Goal: Transaction & Acquisition: Book appointment/travel/reservation

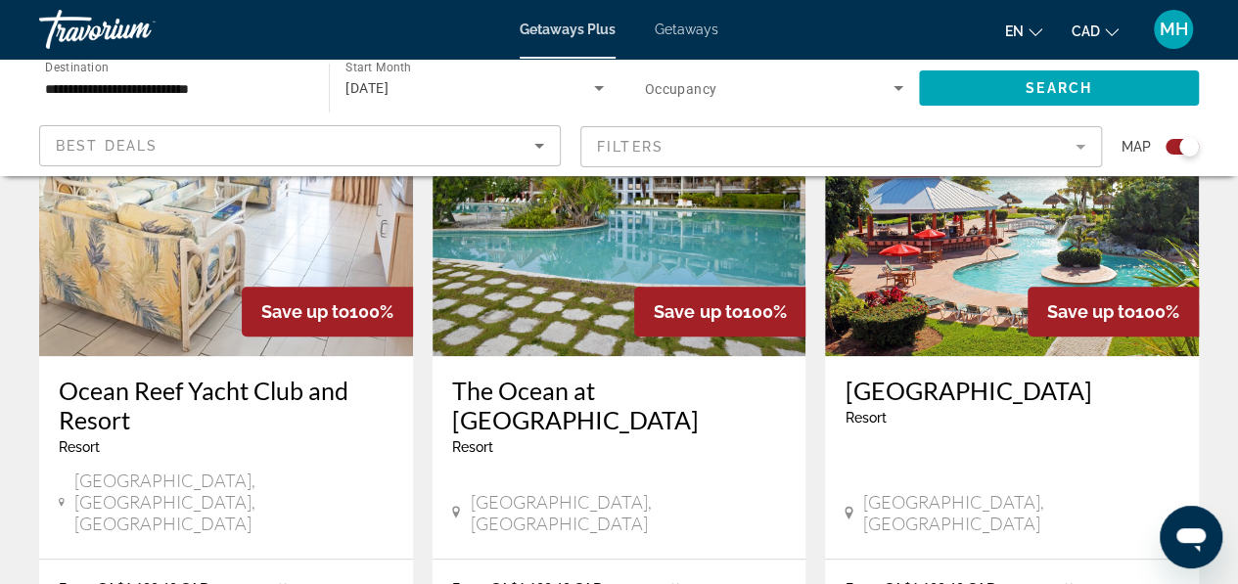
scroll to position [833, 0]
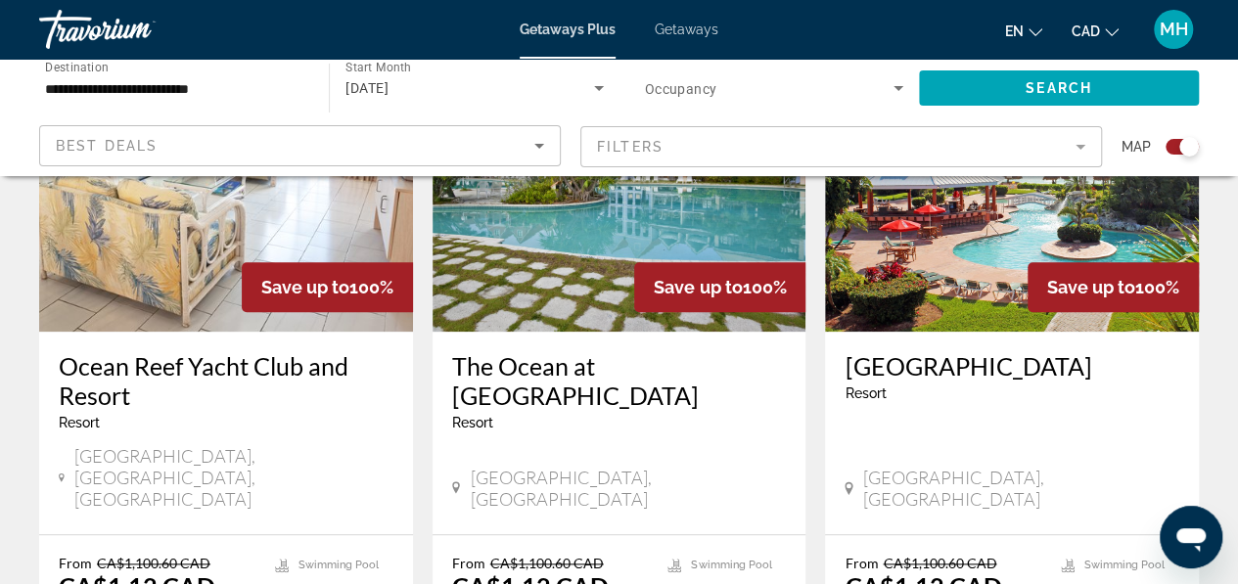
click at [966, 373] on h3 "[GEOGRAPHIC_DATA]" at bounding box center [1011, 365] width 335 height 29
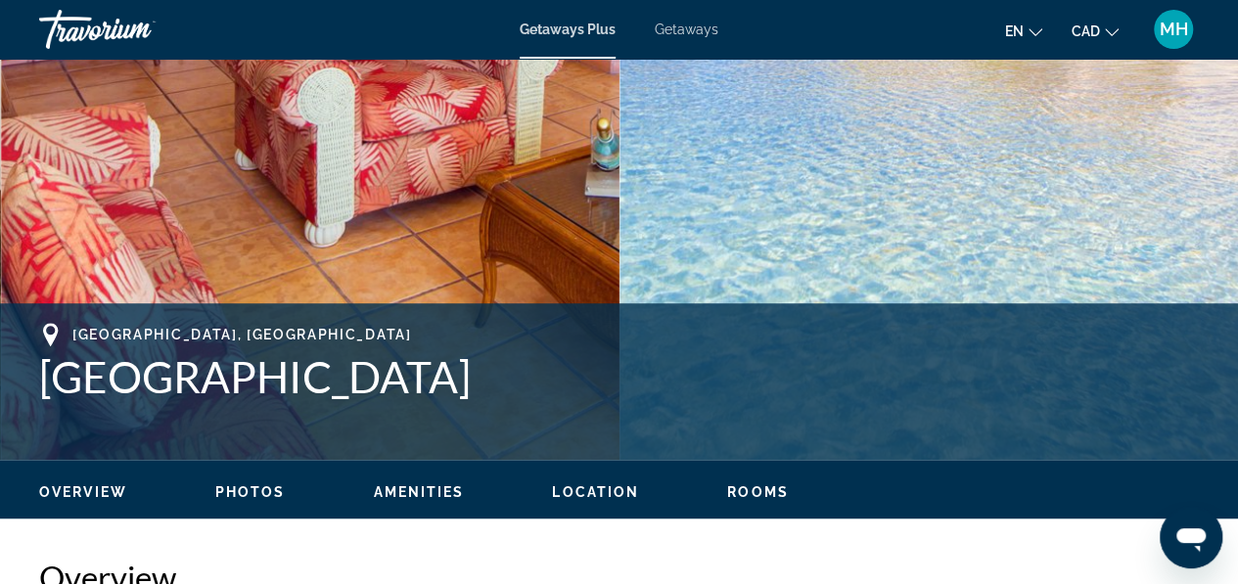
scroll to position [121, 0]
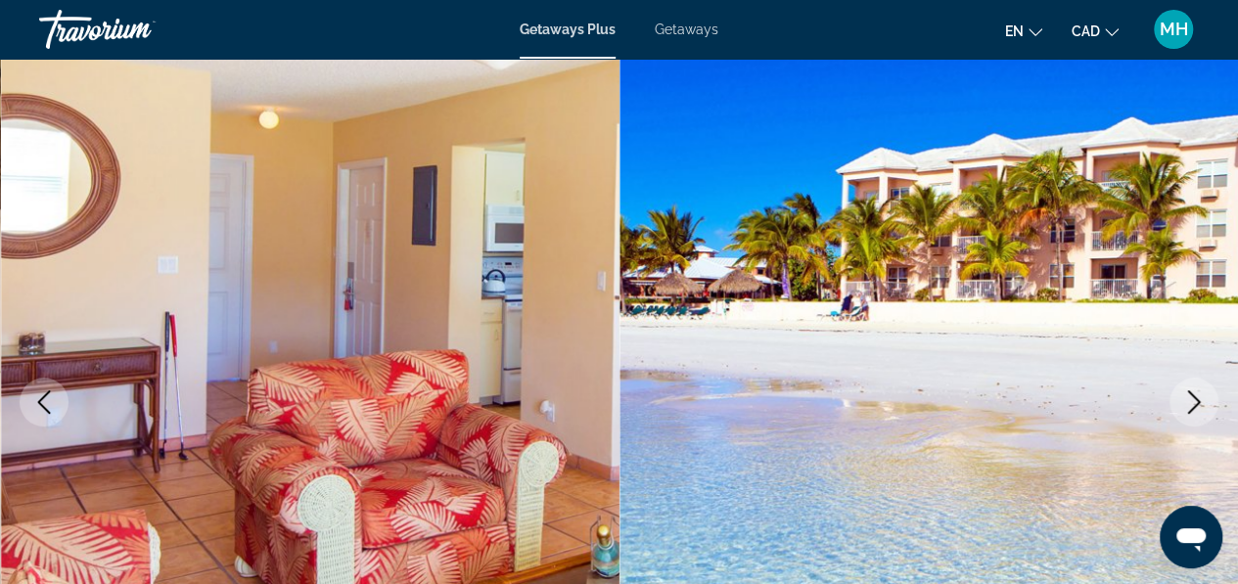
click at [1186, 403] on icon "Next image" at bounding box center [1193, 401] width 23 height 23
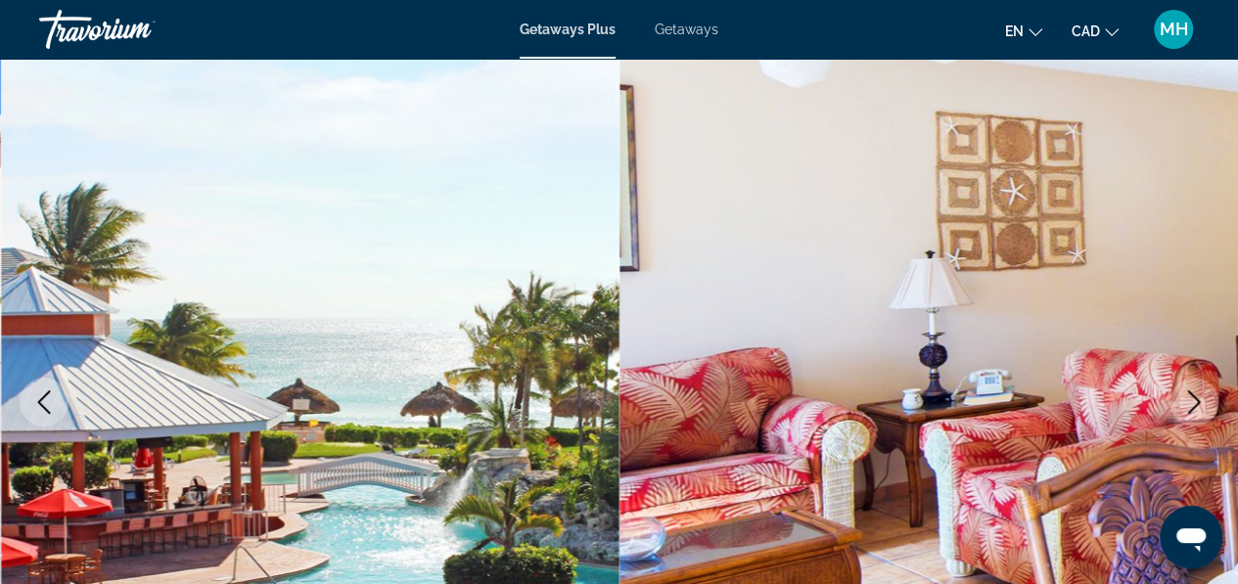
click at [1186, 403] on icon "Next image" at bounding box center [1193, 401] width 23 height 23
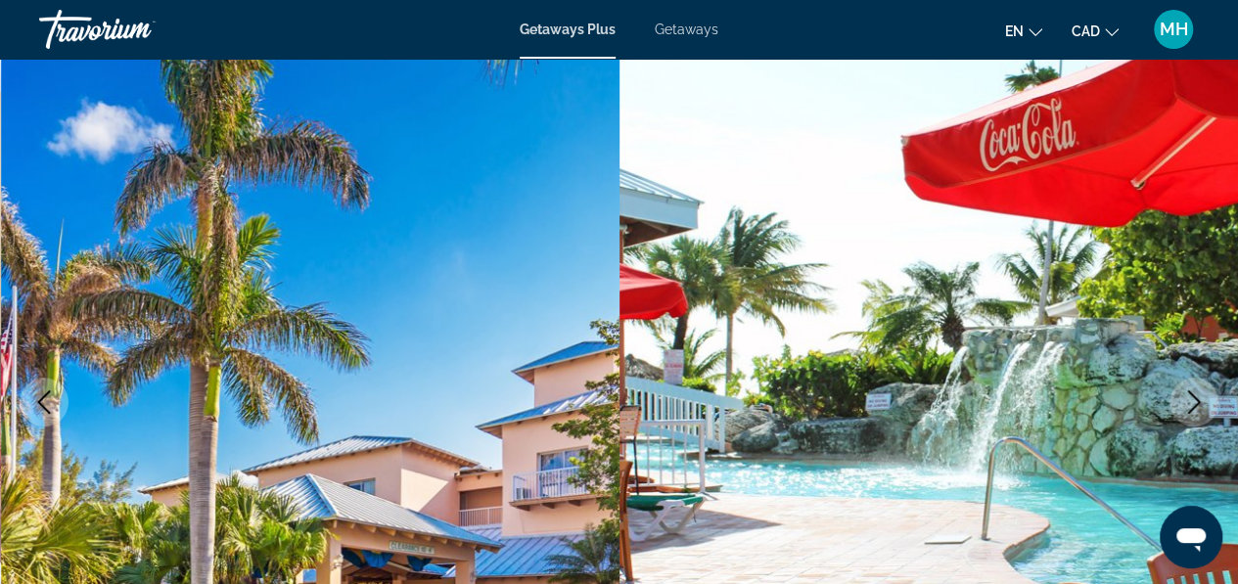
click at [1186, 403] on icon "Next image" at bounding box center [1193, 401] width 23 height 23
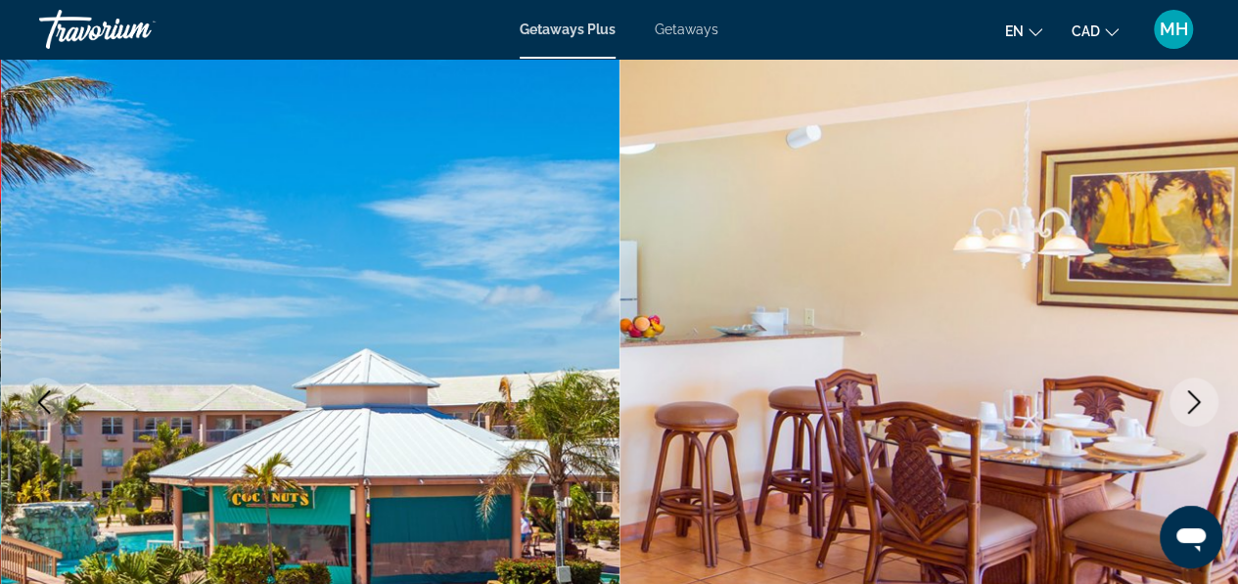
click at [1186, 403] on icon "Next image" at bounding box center [1193, 401] width 23 height 23
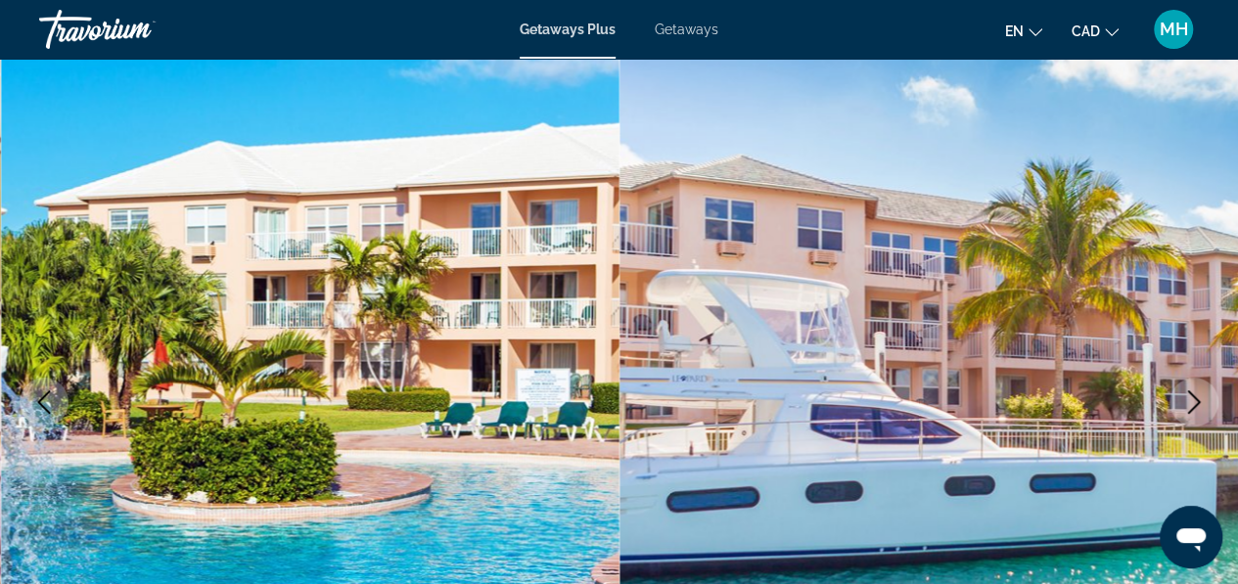
click at [1186, 403] on icon "Next image" at bounding box center [1193, 401] width 23 height 23
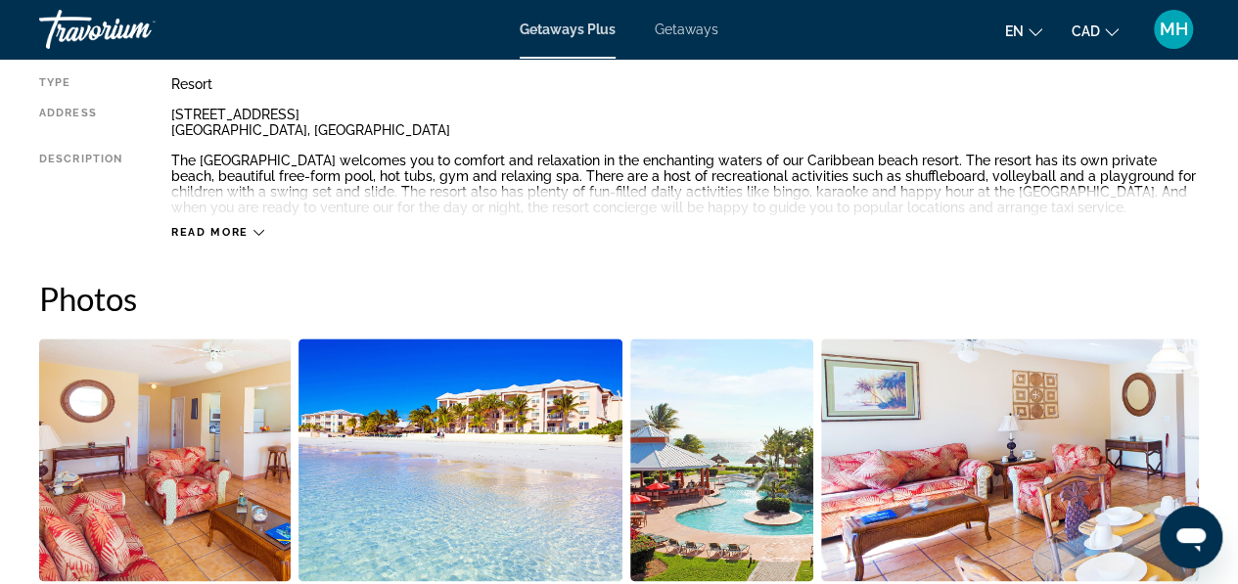
scroll to position [1080, 0]
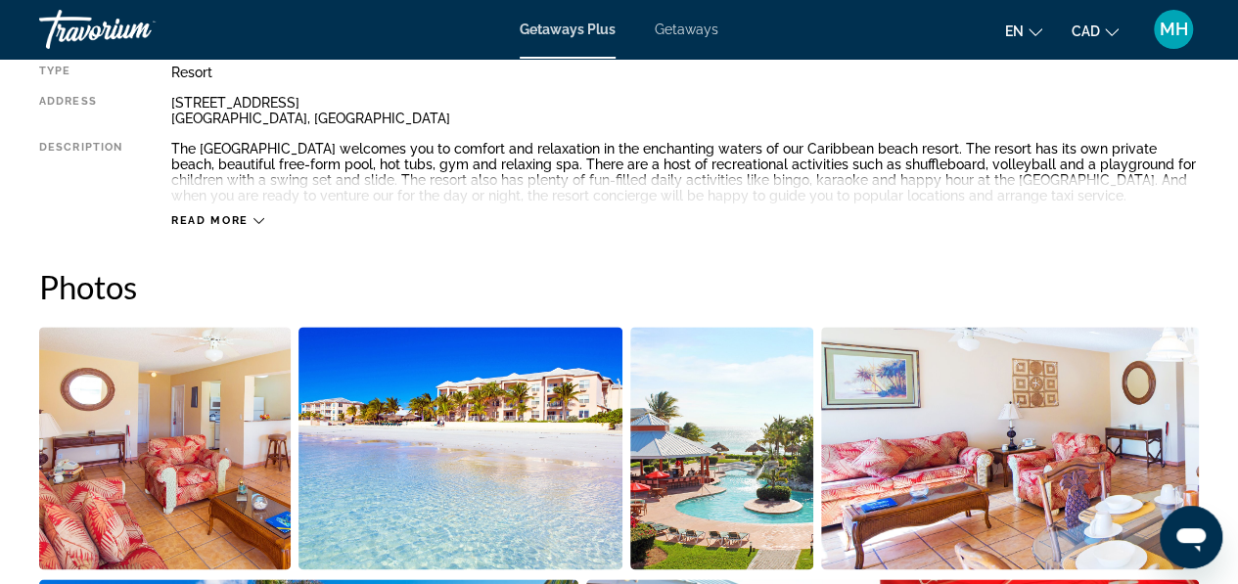
click at [217, 214] on span "Read more" at bounding box center [209, 220] width 77 height 13
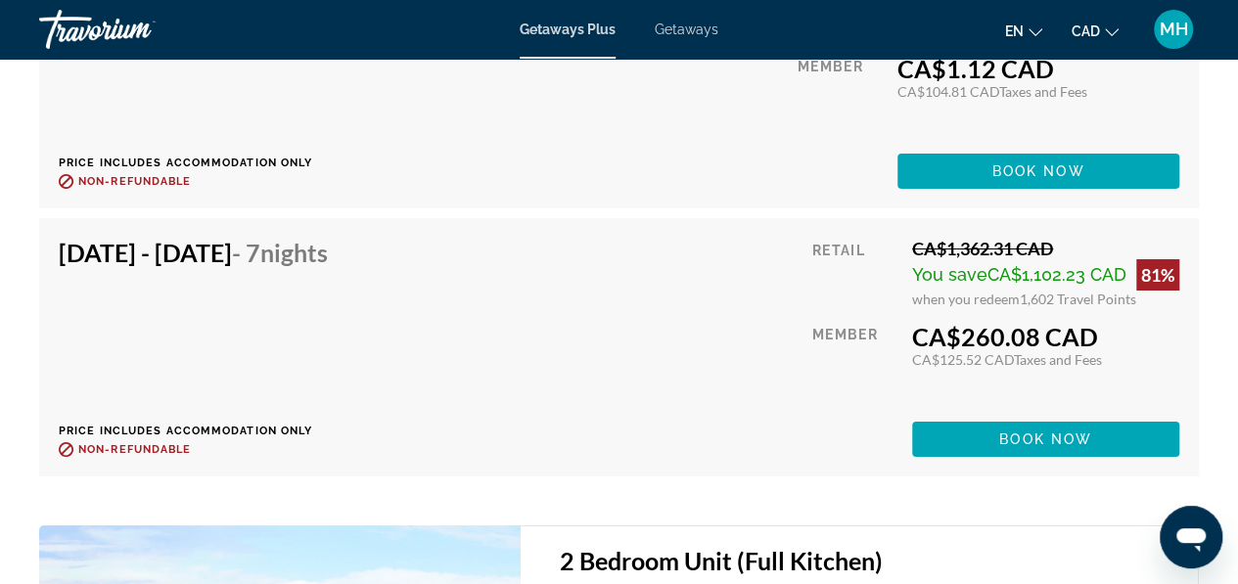
scroll to position [7291, 0]
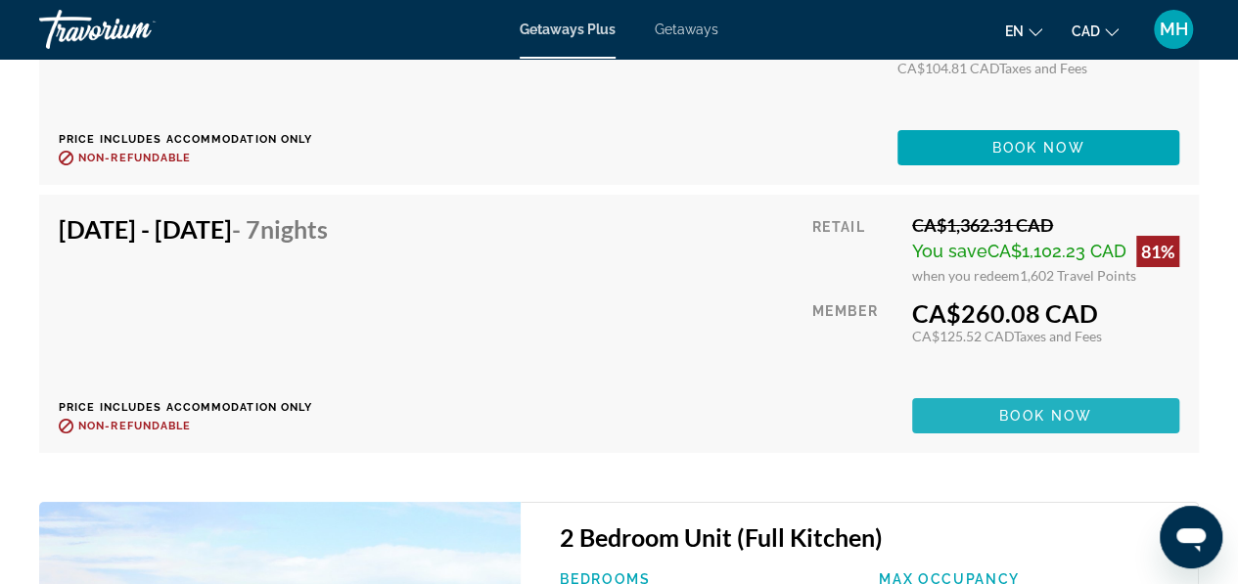
click at [1024, 412] on span "Book now" at bounding box center [1045, 416] width 93 height 16
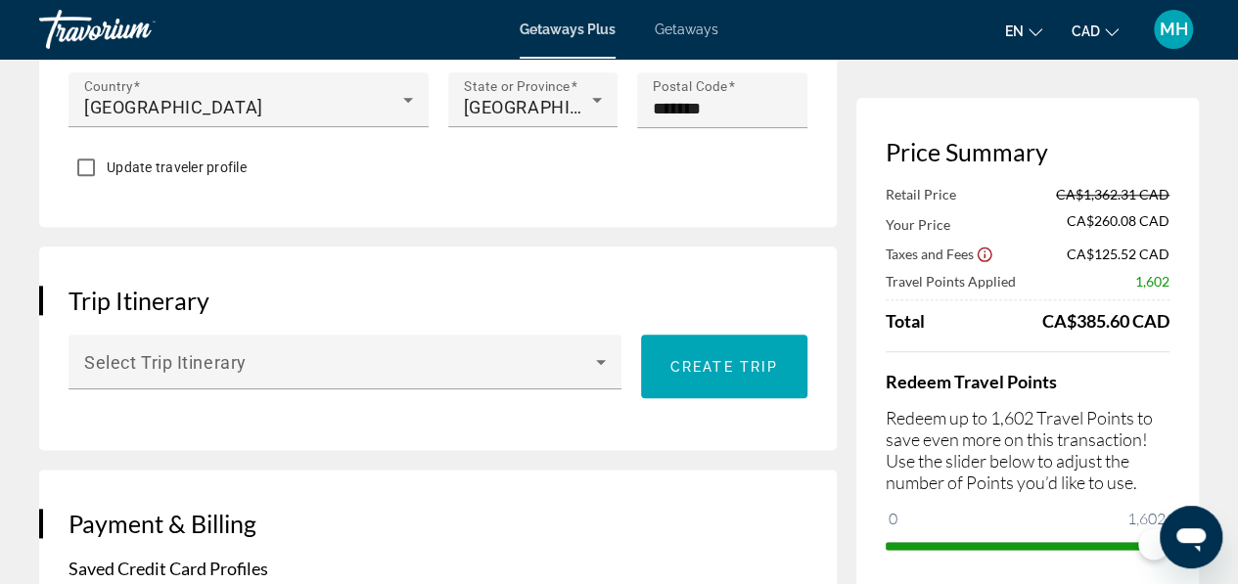
scroll to position [938, 0]
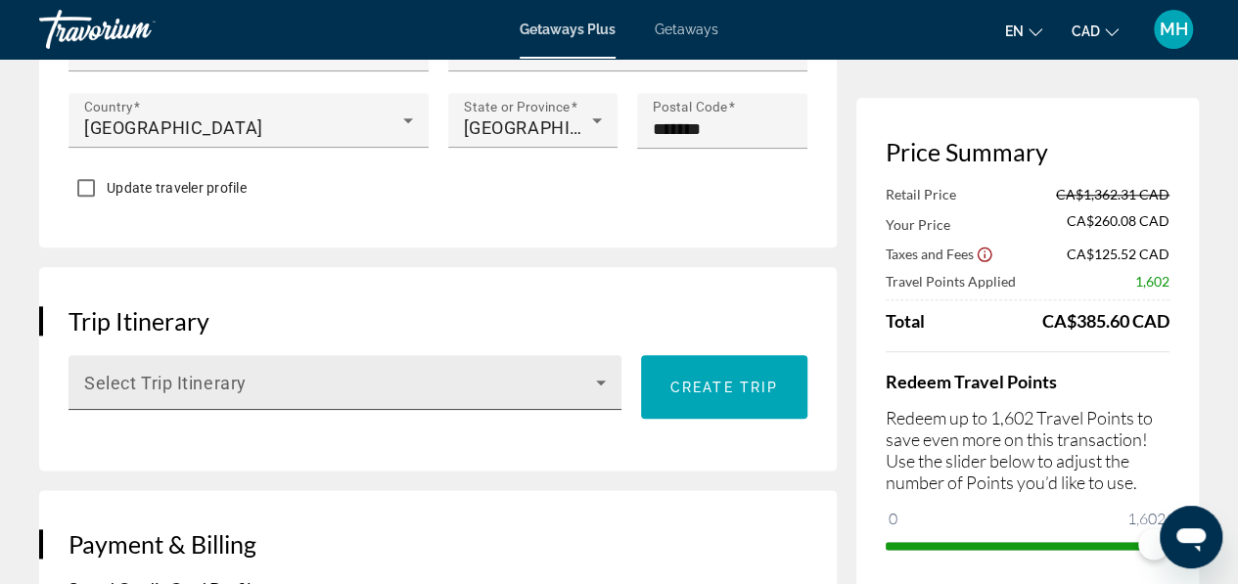
click at [588, 397] on div "Select Trip Itinerary" at bounding box center [345, 382] width 522 height 55
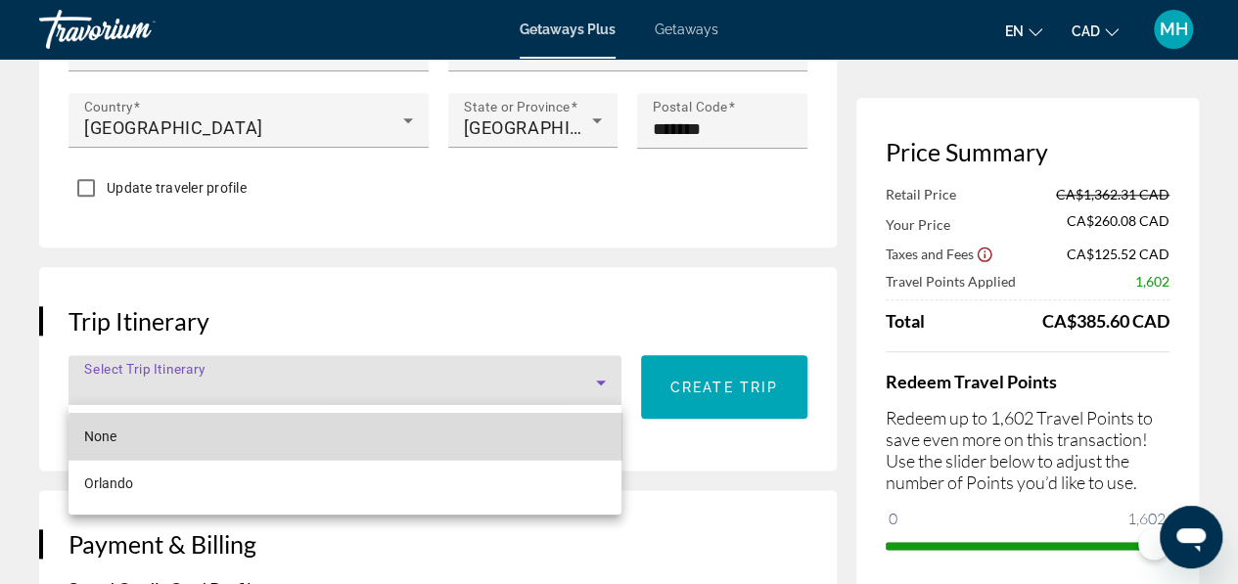
click at [399, 444] on mat-option "None" at bounding box center [344, 436] width 553 height 47
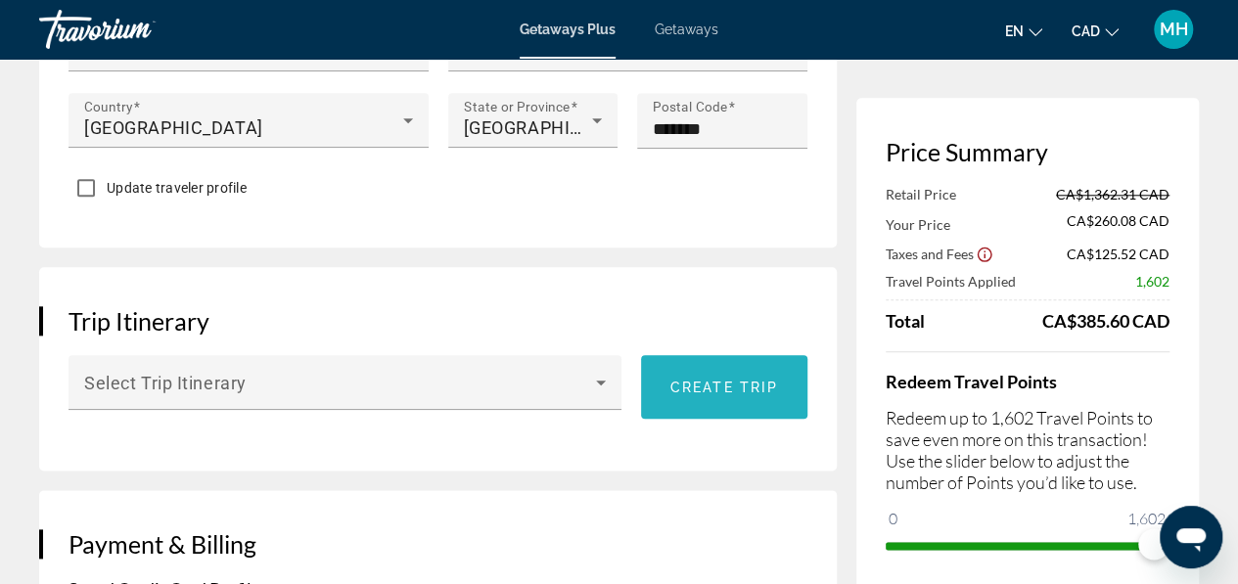
click at [703, 383] on span "Create trip" at bounding box center [724, 388] width 108 height 16
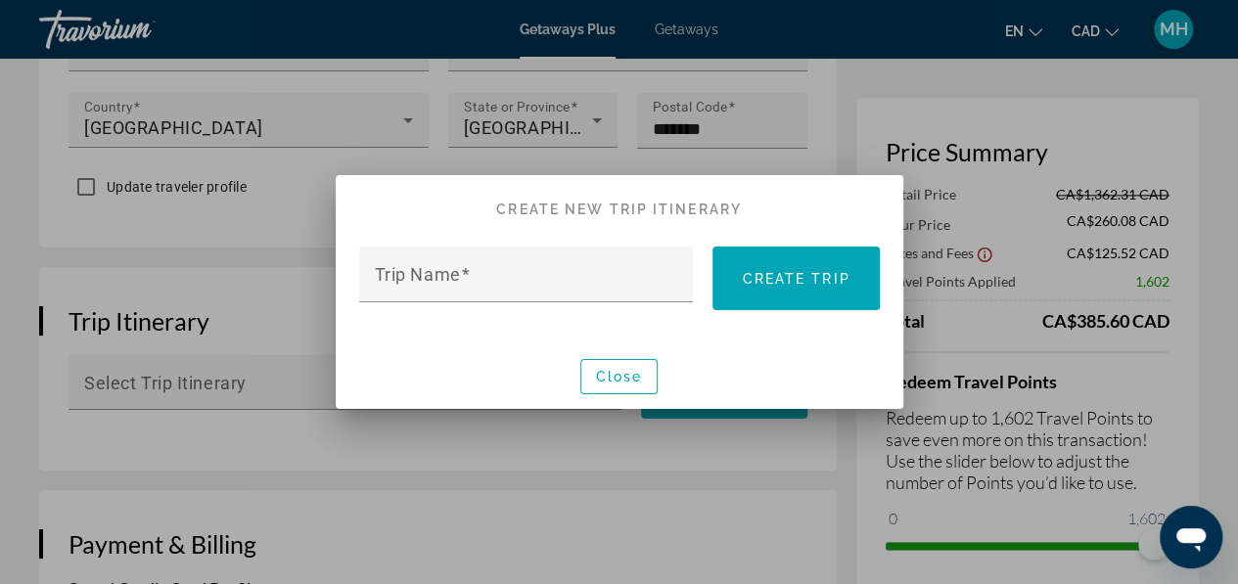
scroll to position [0, 0]
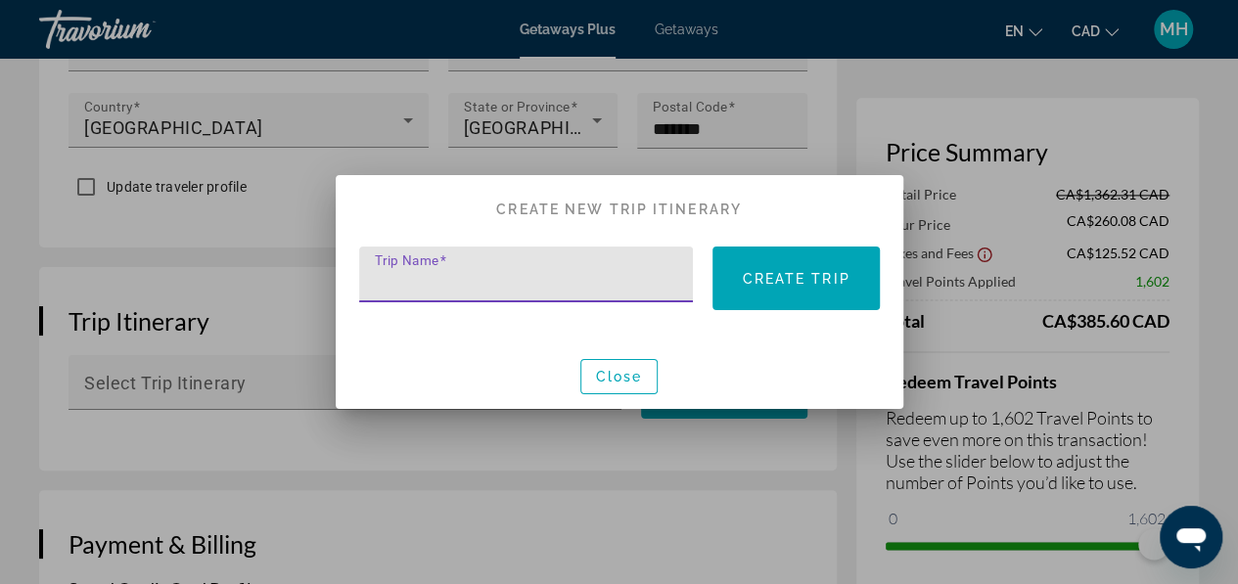
click at [538, 275] on input "Trip Name" at bounding box center [532, 282] width 315 height 23
type input "*"
type input "******"
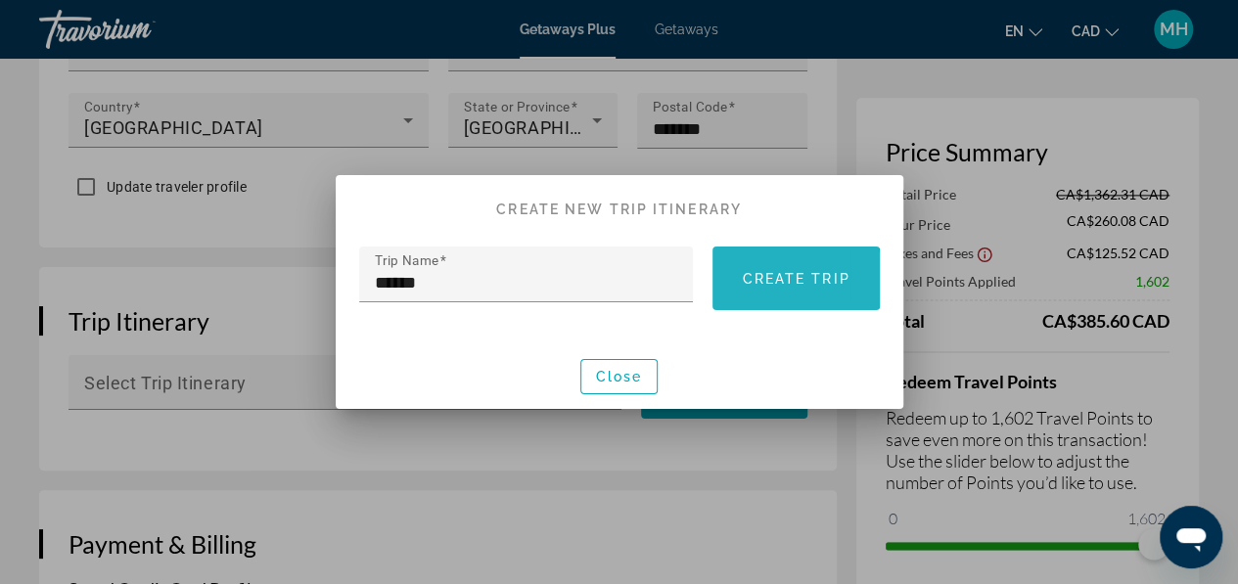
click at [759, 281] on span "Create trip" at bounding box center [796, 279] width 108 height 16
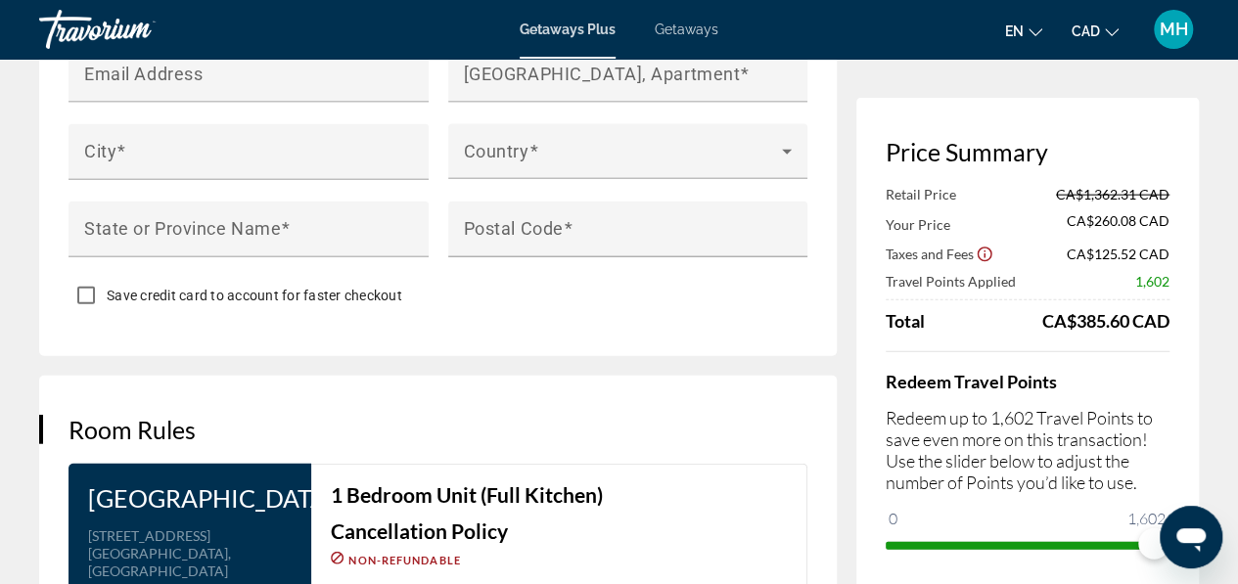
scroll to position [2294, 0]
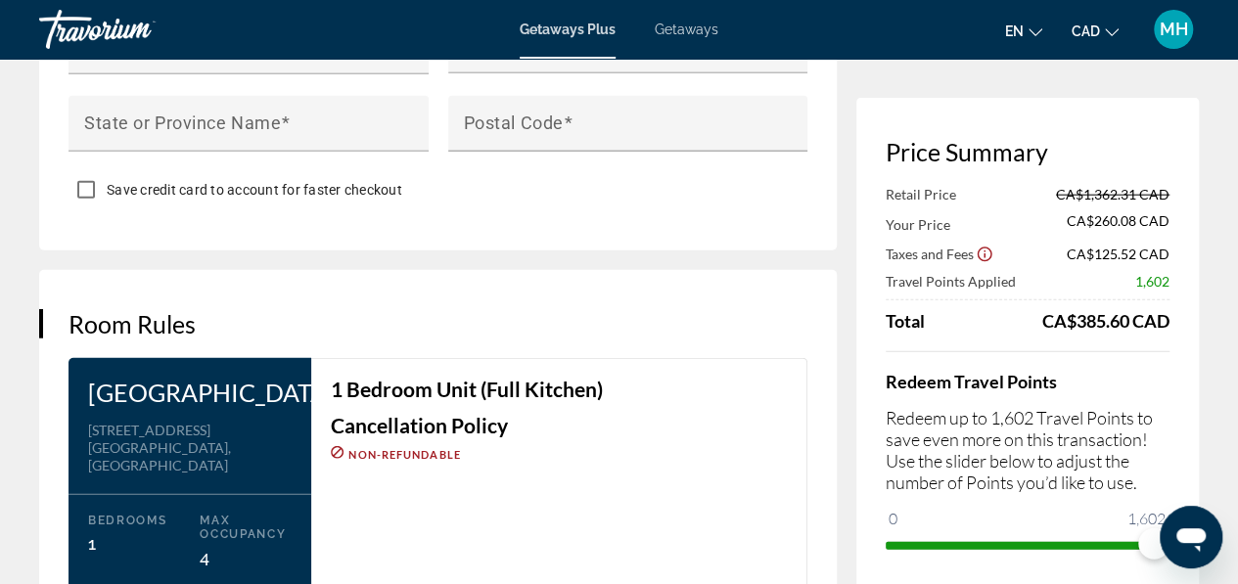
click at [1053, 572] on div "Price Summary Retail Price CA$1,362.31 CAD Your Price CA$260.08 CAD Taxes and F…" at bounding box center [1027, 349] width 342 height 502
drag, startPoint x: 1144, startPoint y: 548, endPoint x: 1249, endPoint y: 539, distance: 105.1
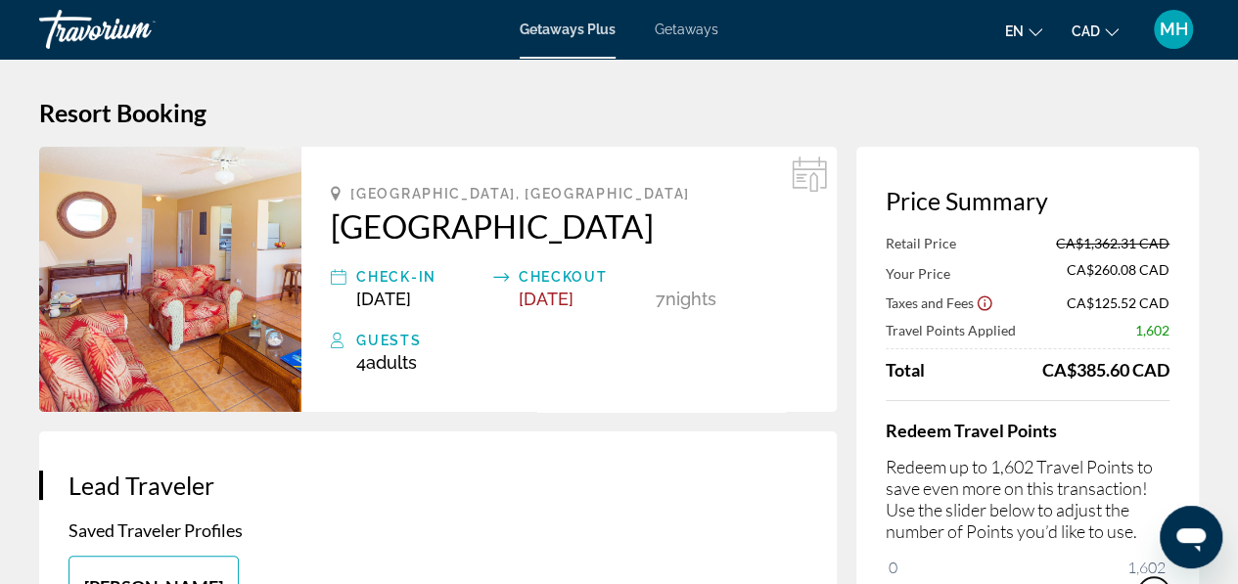
scroll to position [6, 0]
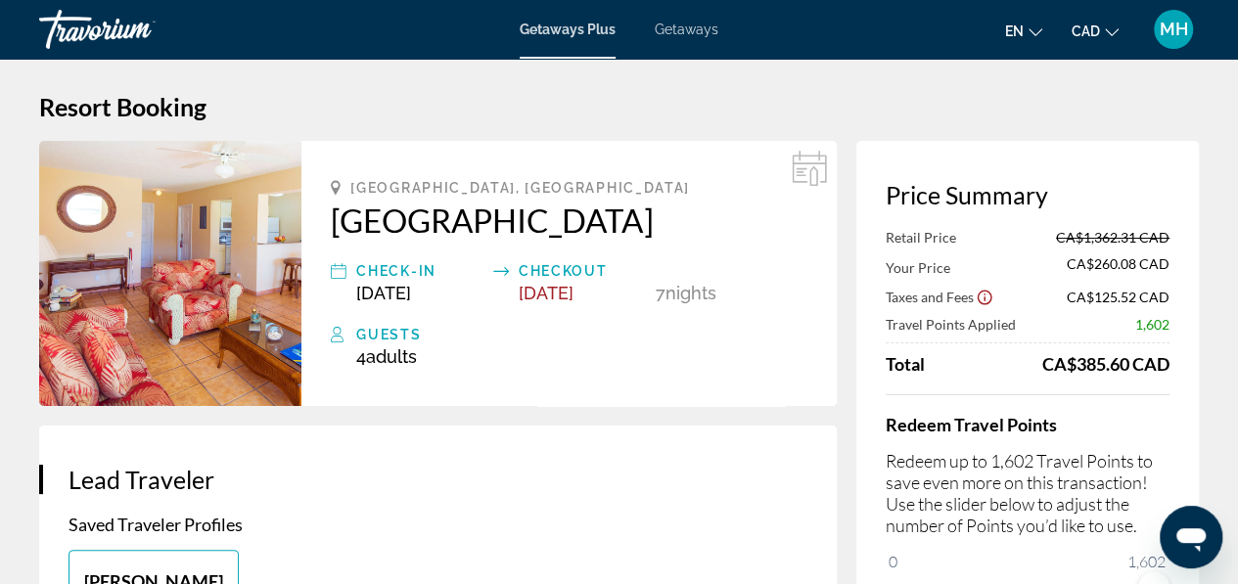
drag, startPoint x: 315, startPoint y: 219, endPoint x: 597, endPoint y: 218, distance: 281.8
click at [597, 218] on div "[GEOGRAPHIC_DATA], [GEOGRAPHIC_DATA] Check-In [DATE] Checkout [DATE] 7 Night Ni…" at bounding box center [568, 273] width 535 height 265
copy h2 "[GEOGRAPHIC_DATA]"
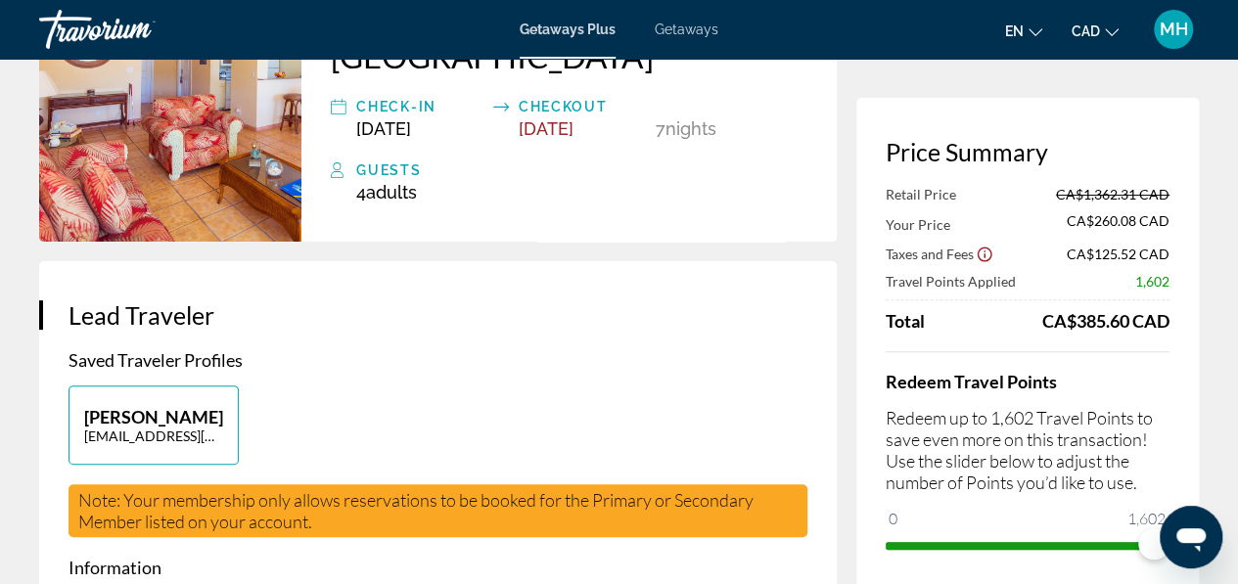
scroll to position [0, 0]
